Goal: Book appointment/travel/reservation

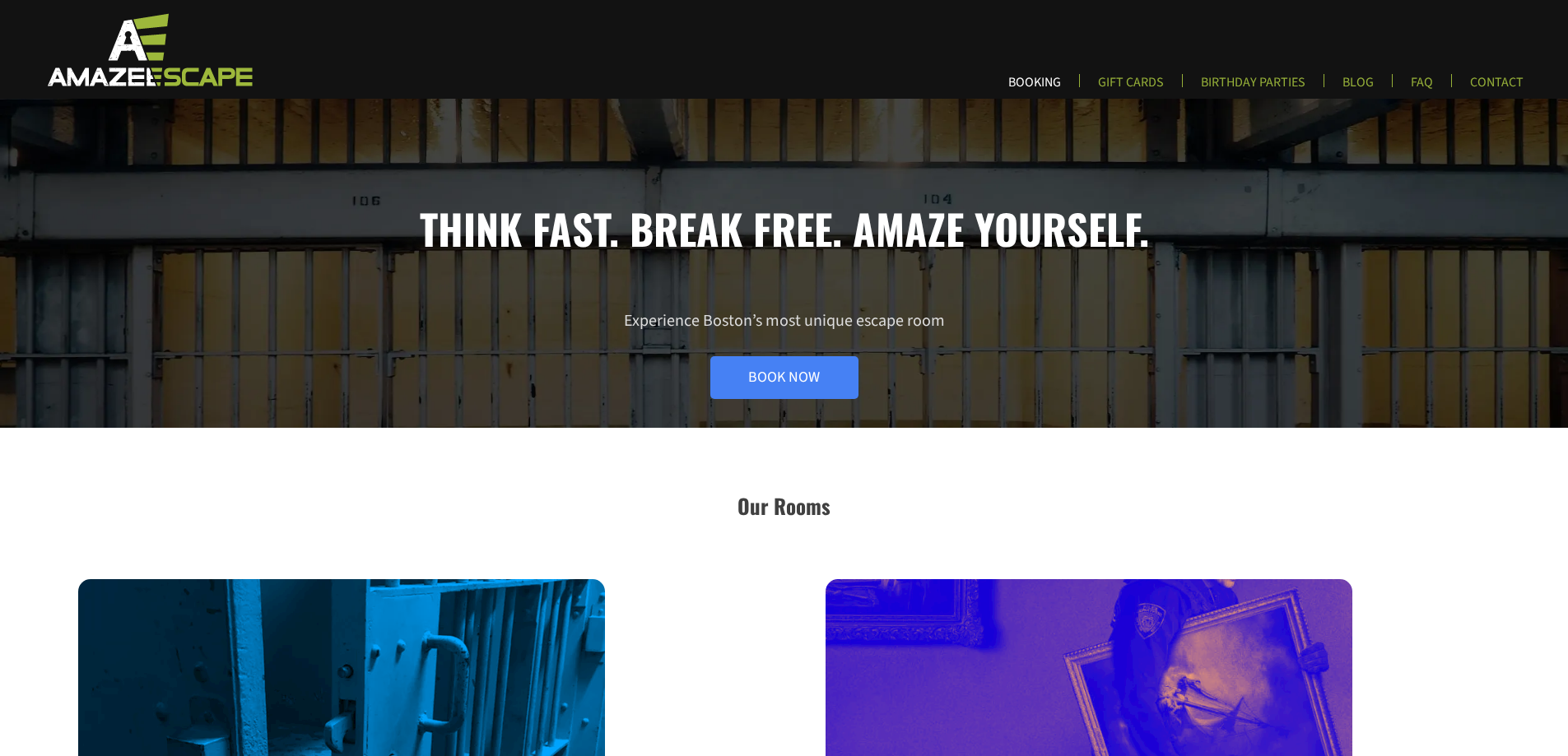
click at [1034, 84] on link "BOOKING" at bounding box center [1034, 87] width 79 height 27
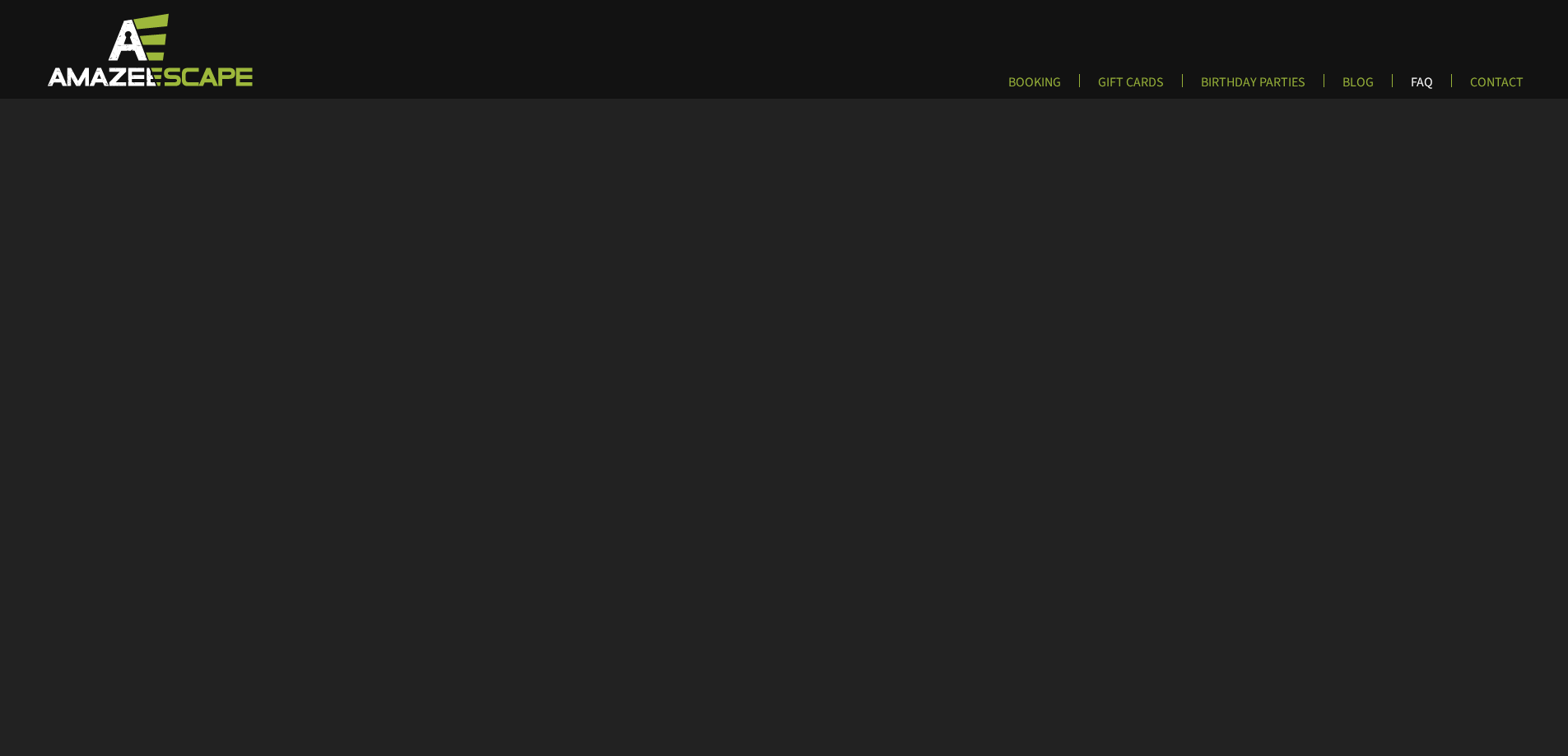
click at [1429, 83] on link "FAQ" at bounding box center [1422, 87] width 49 height 27
